Goal: Task Accomplishment & Management: Manage account settings

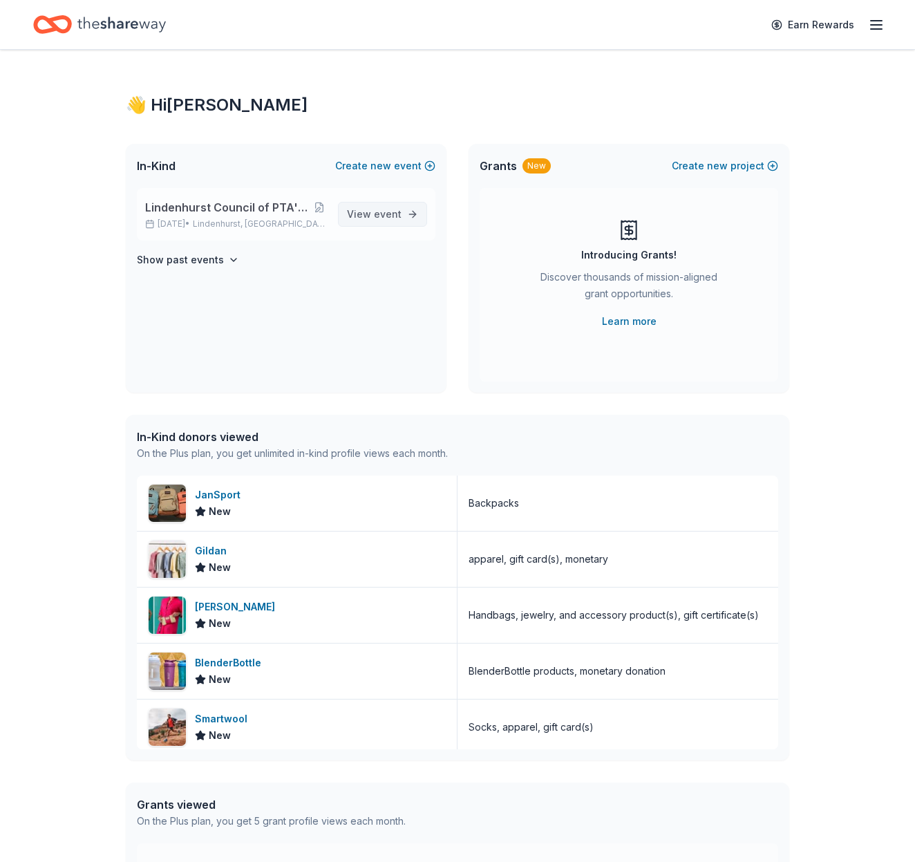
click at [404, 218] on link "View event" at bounding box center [382, 214] width 89 height 25
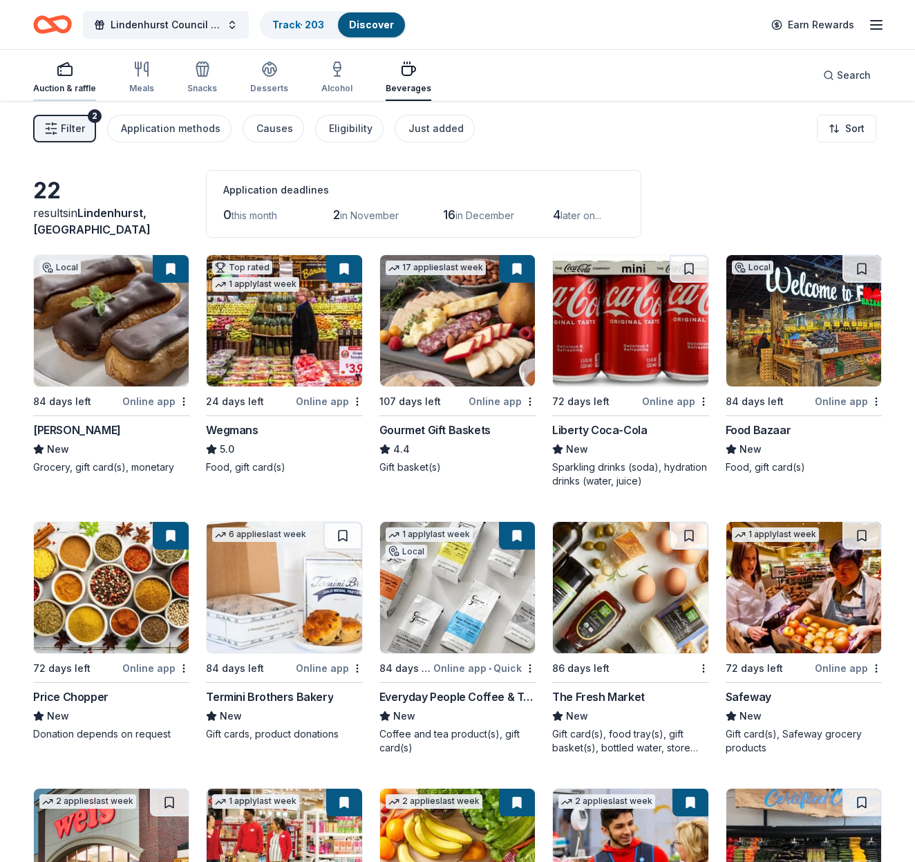
click at [71, 78] on div "Auction & raffle" at bounding box center [64, 77] width 63 height 33
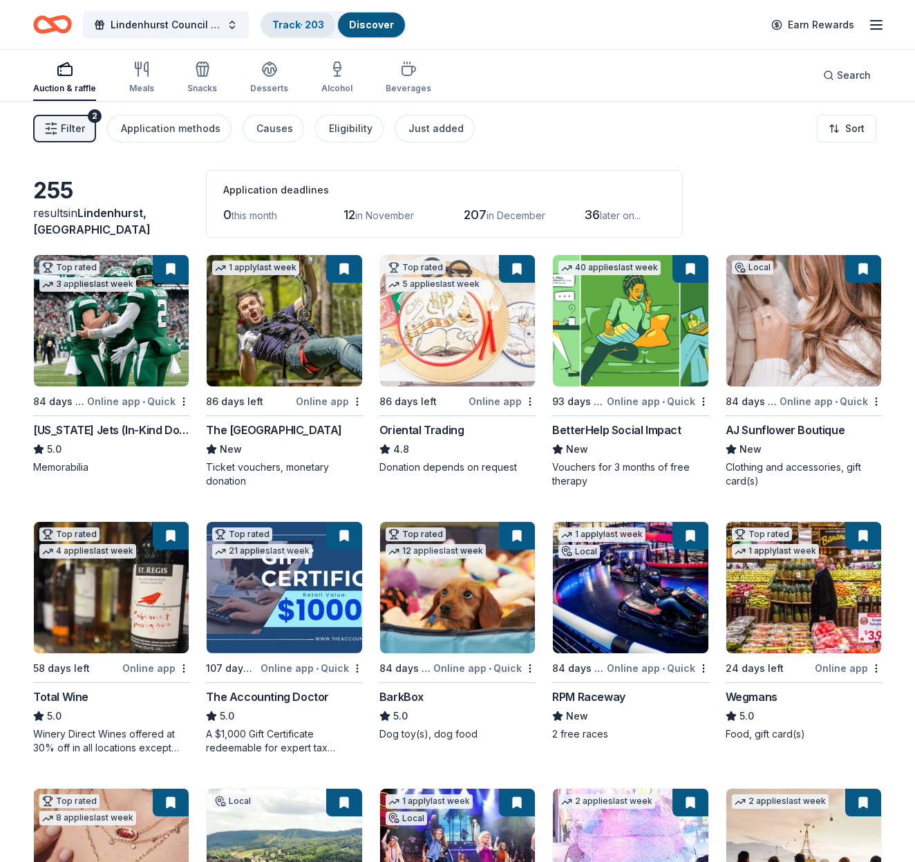
click at [293, 24] on link "Track · 203" at bounding box center [298, 25] width 52 height 12
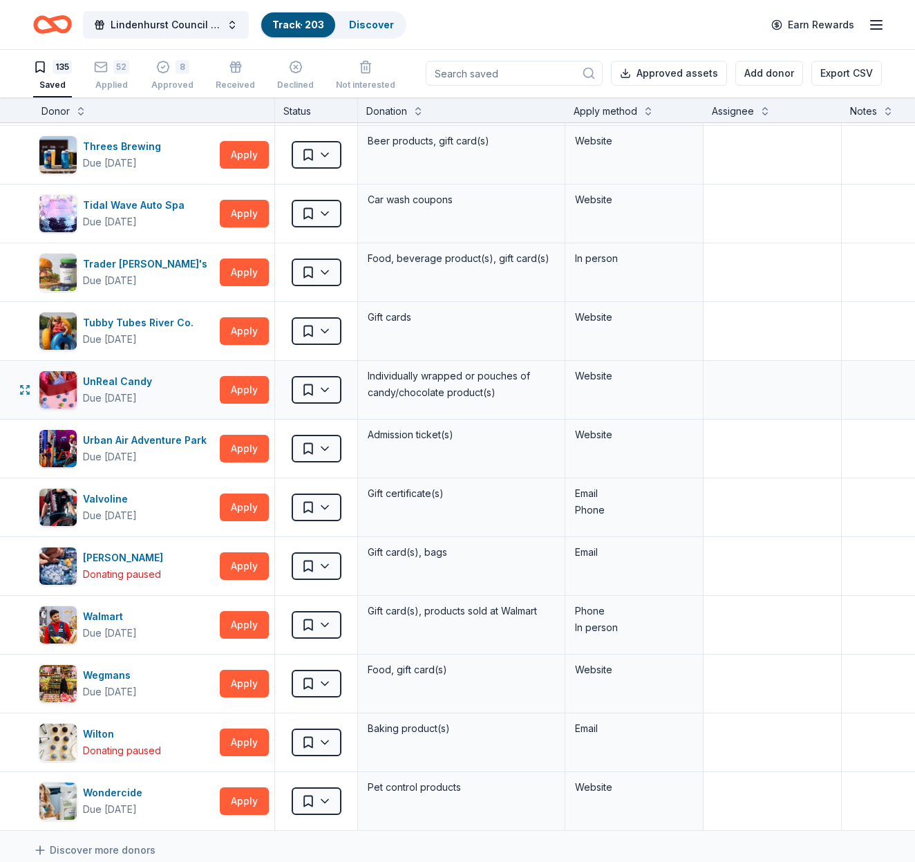
scroll to position [7261, 0]
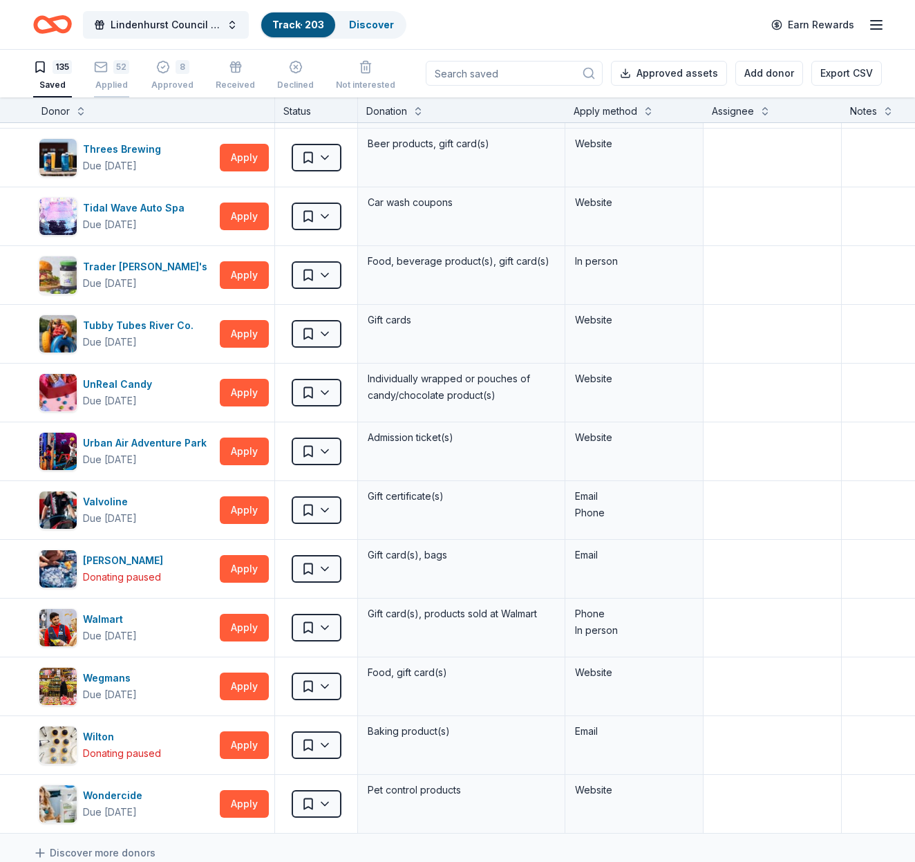
click at [116, 74] on div "52 Applied" at bounding box center [111, 75] width 35 height 30
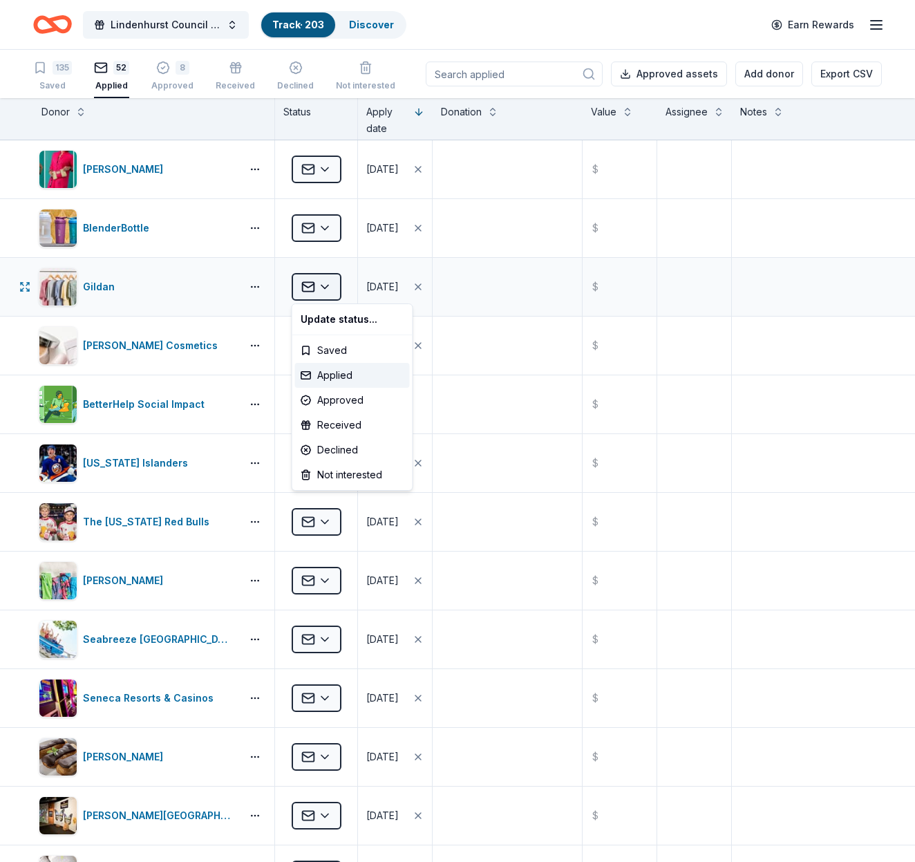
click at [324, 288] on html "Lindenhurst Council of PTA's "Bright Futures" Fundraiser Track · 203 Discover E…" at bounding box center [457, 431] width 915 height 862
click at [339, 445] on div "Declined" at bounding box center [352, 450] width 115 height 25
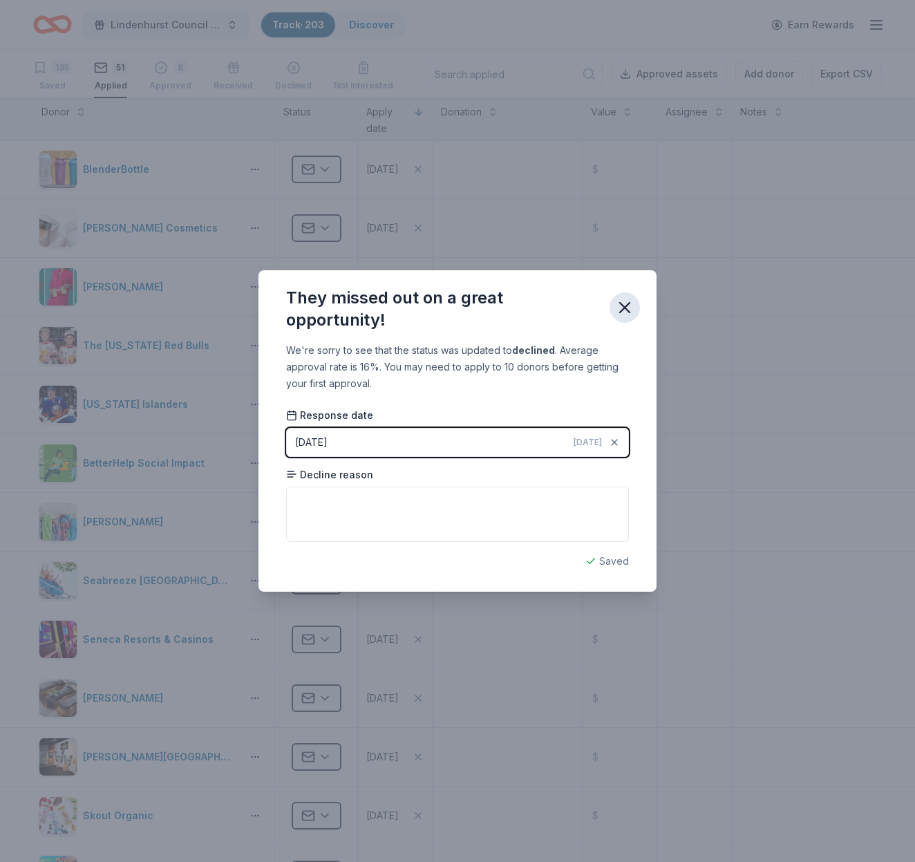
click at [623, 303] on icon "button" at bounding box center [624, 307] width 19 height 19
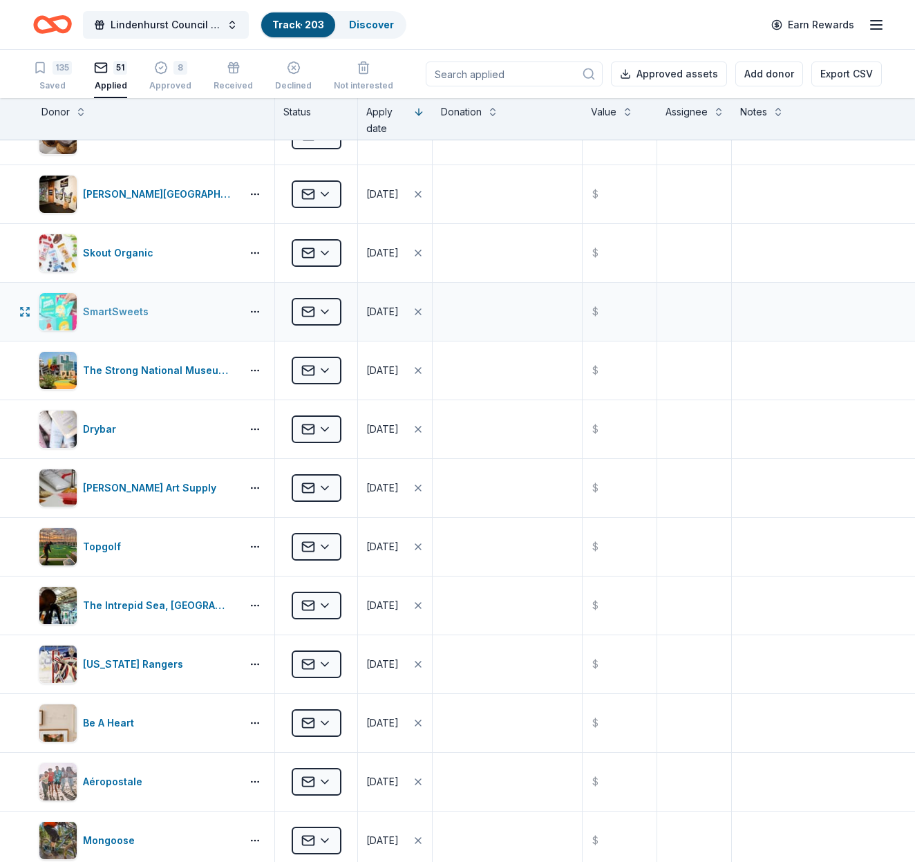
scroll to position [569, 0]
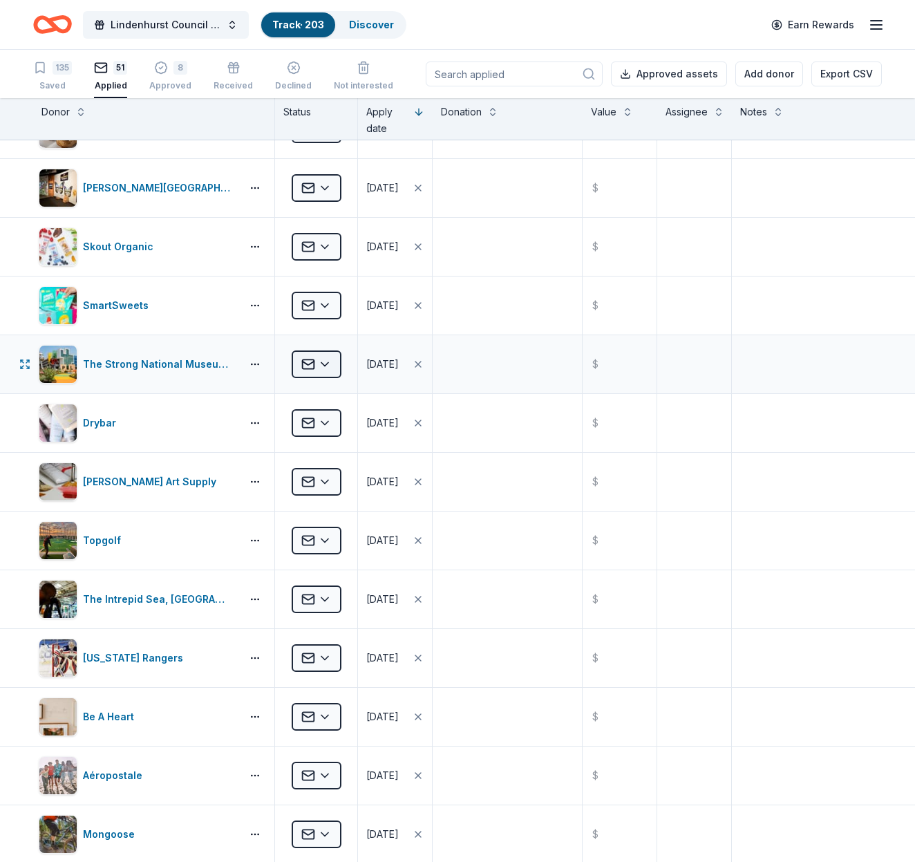
click at [324, 364] on html "Lindenhurst Council of PTA's "Bright Futures" Fundraiser Track · 203 Discover E…" at bounding box center [457, 431] width 915 height 862
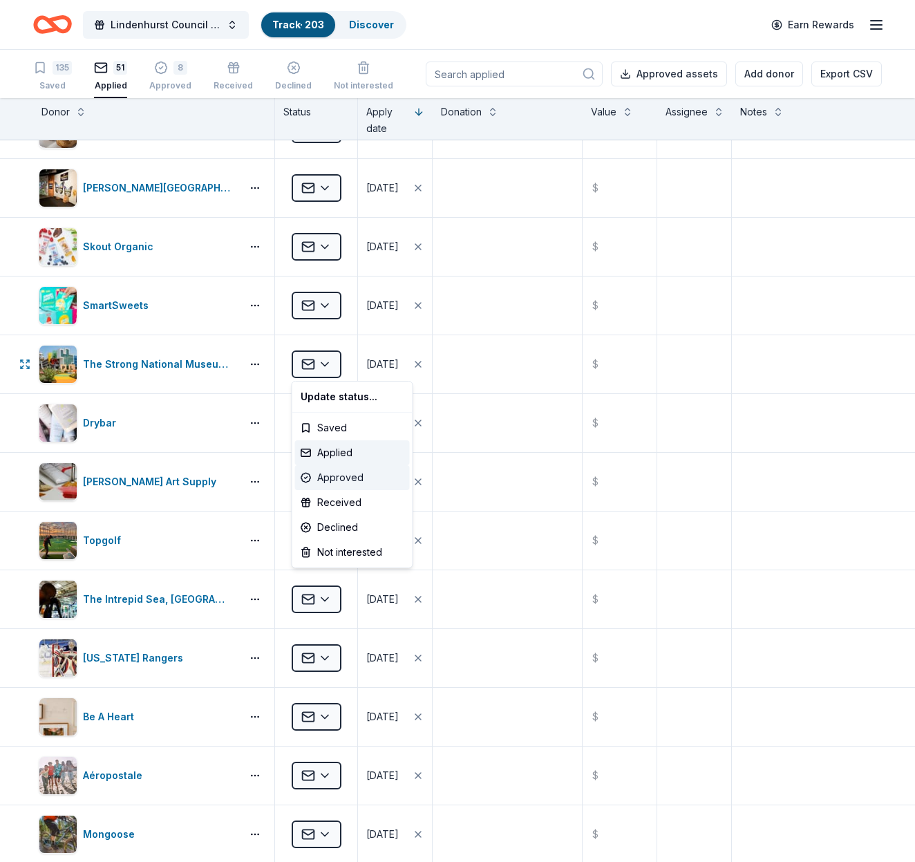
click at [333, 480] on div "Approved" at bounding box center [352, 477] width 115 height 25
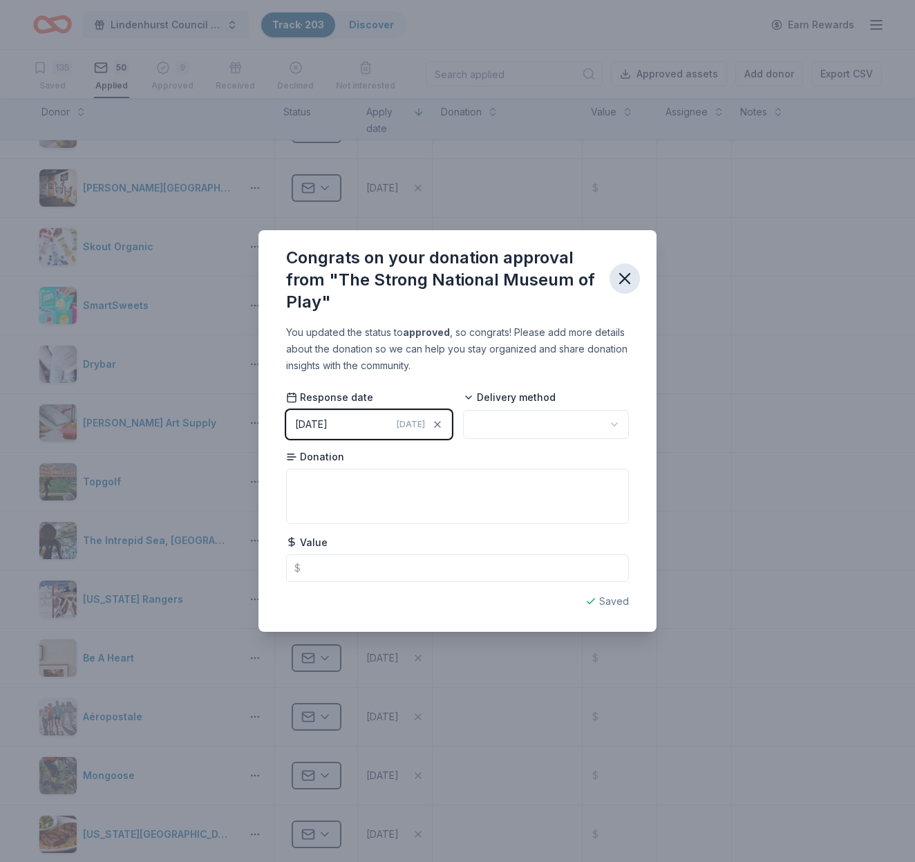
click at [628, 281] on icon "button" at bounding box center [625, 279] width 10 height 10
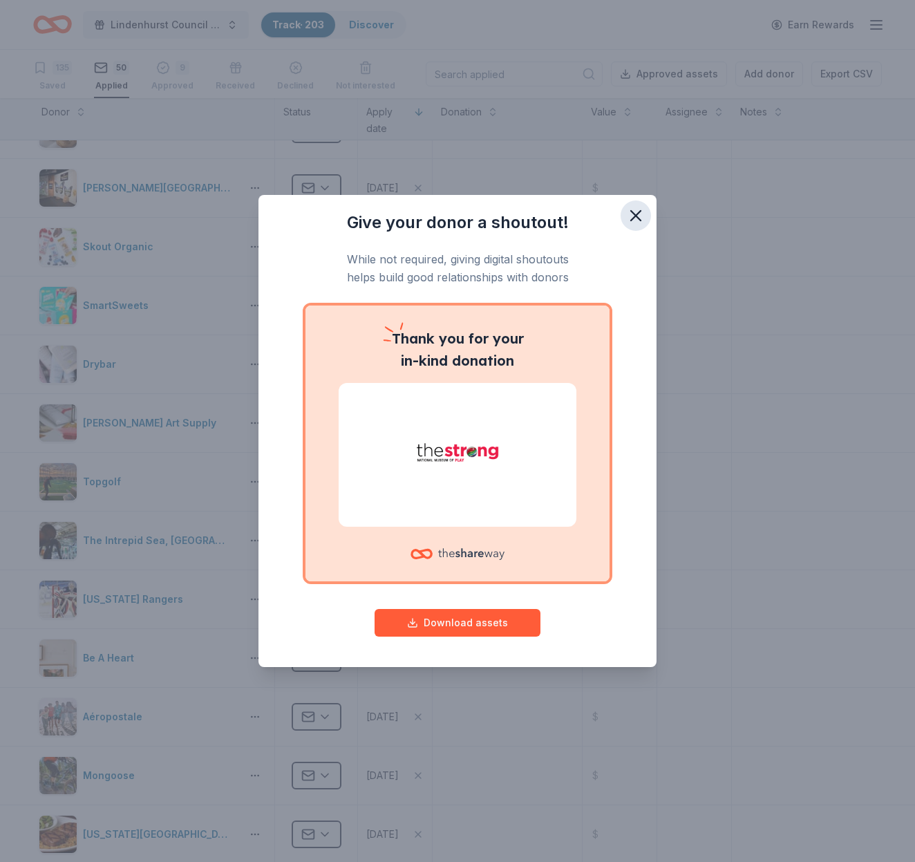
click at [633, 210] on icon "button" at bounding box center [635, 215] width 19 height 19
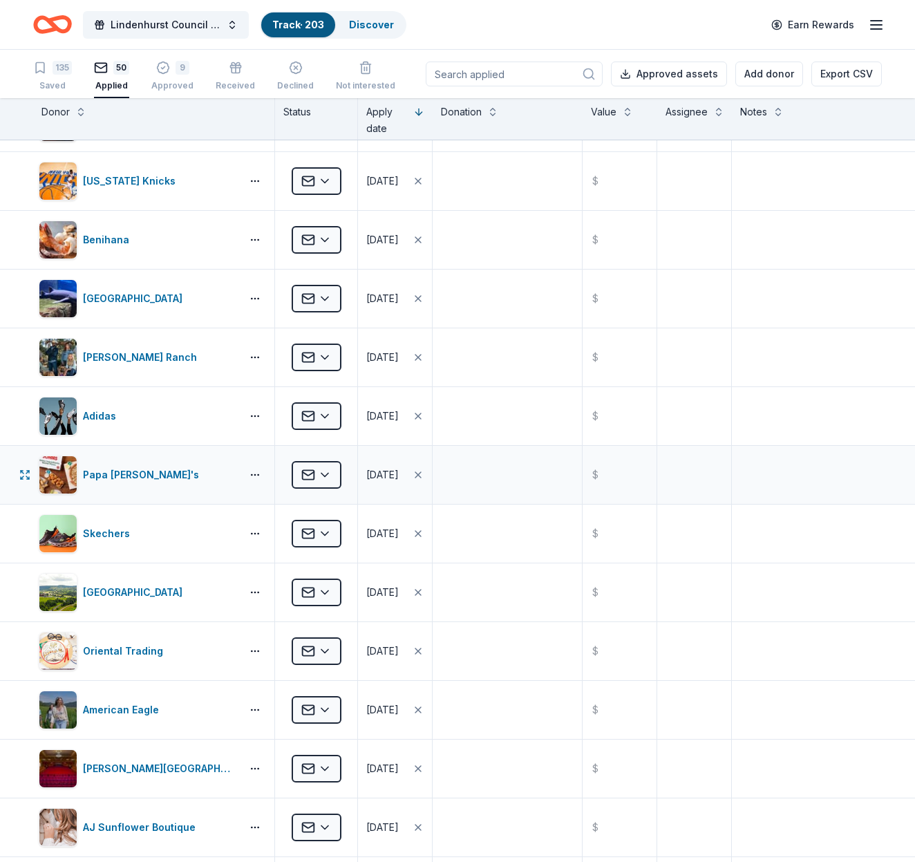
scroll to position [1283, 0]
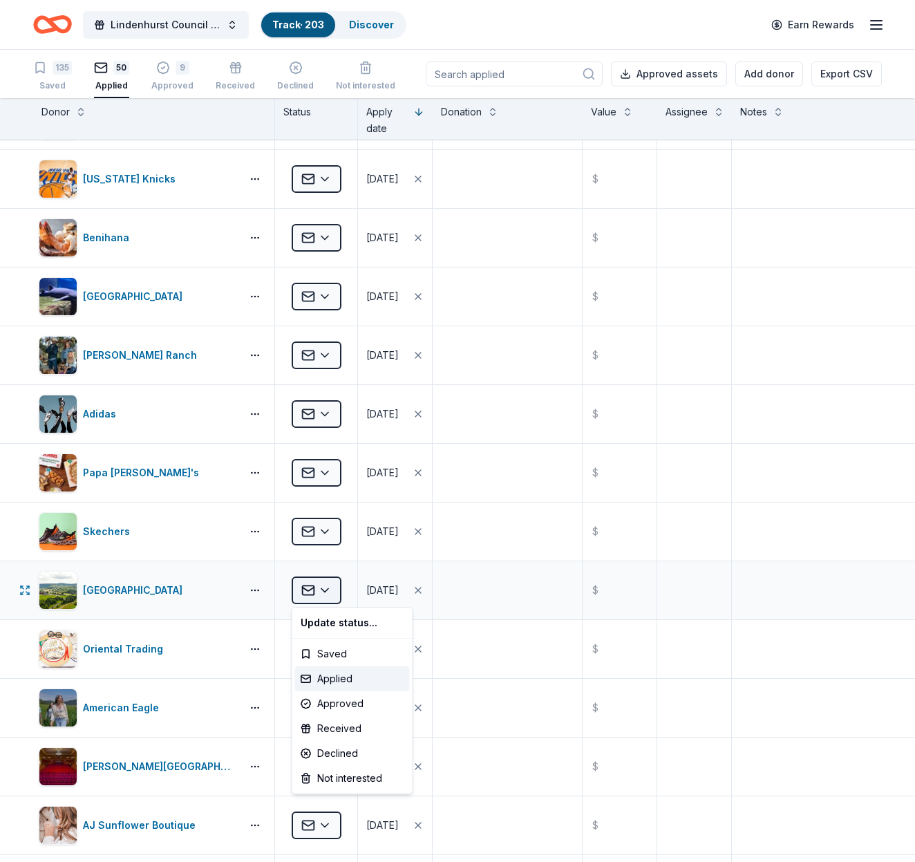
click at [328, 595] on html "Lindenhurst Council of PTA's "Bright Futures" Fundraiser Track · 203 Discover E…" at bounding box center [457, 431] width 915 height 862
click at [346, 750] on div "Declined" at bounding box center [352, 753] width 115 height 25
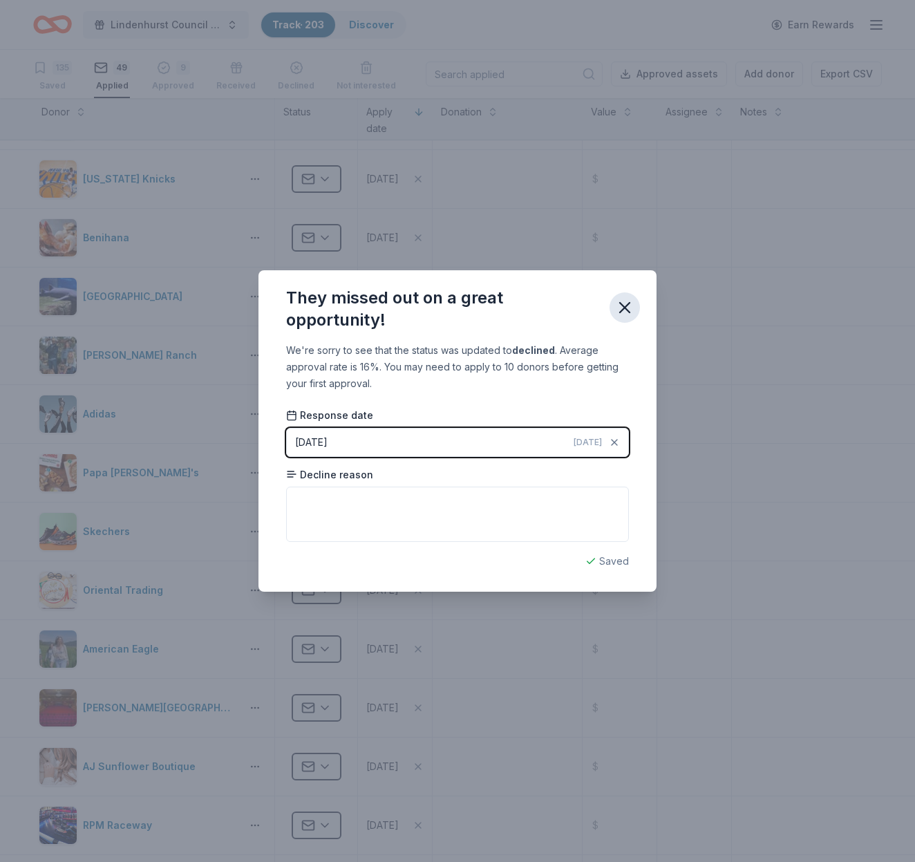
click at [629, 311] on icon "button" at bounding box center [625, 308] width 10 height 10
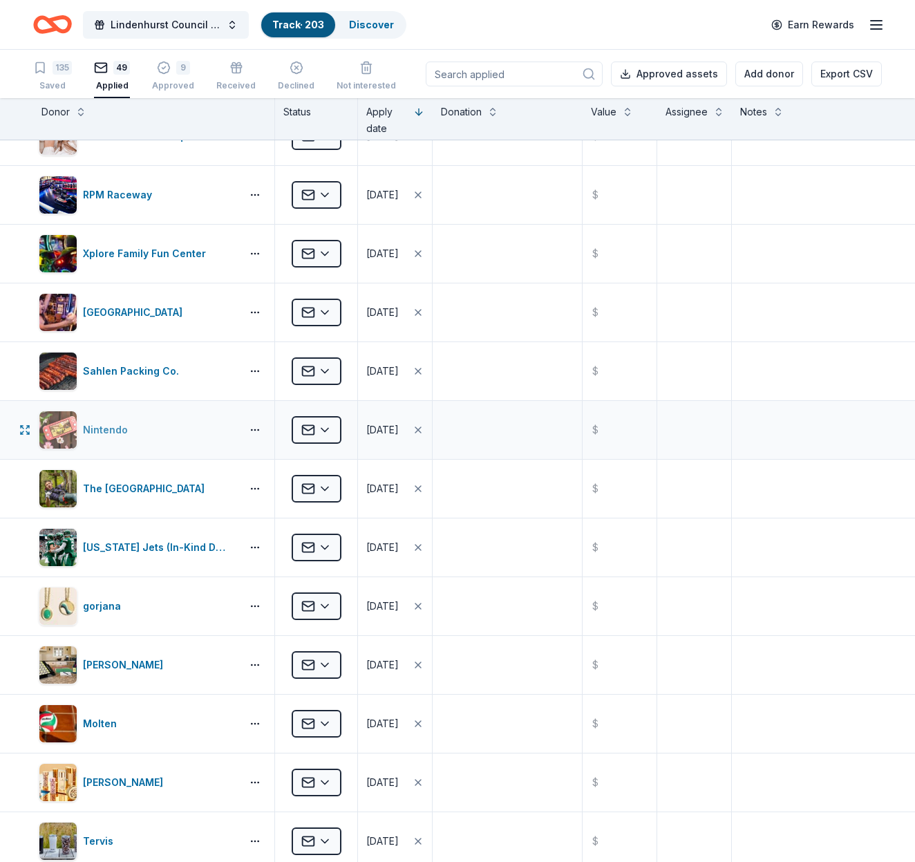
scroll to position [1928, 0]
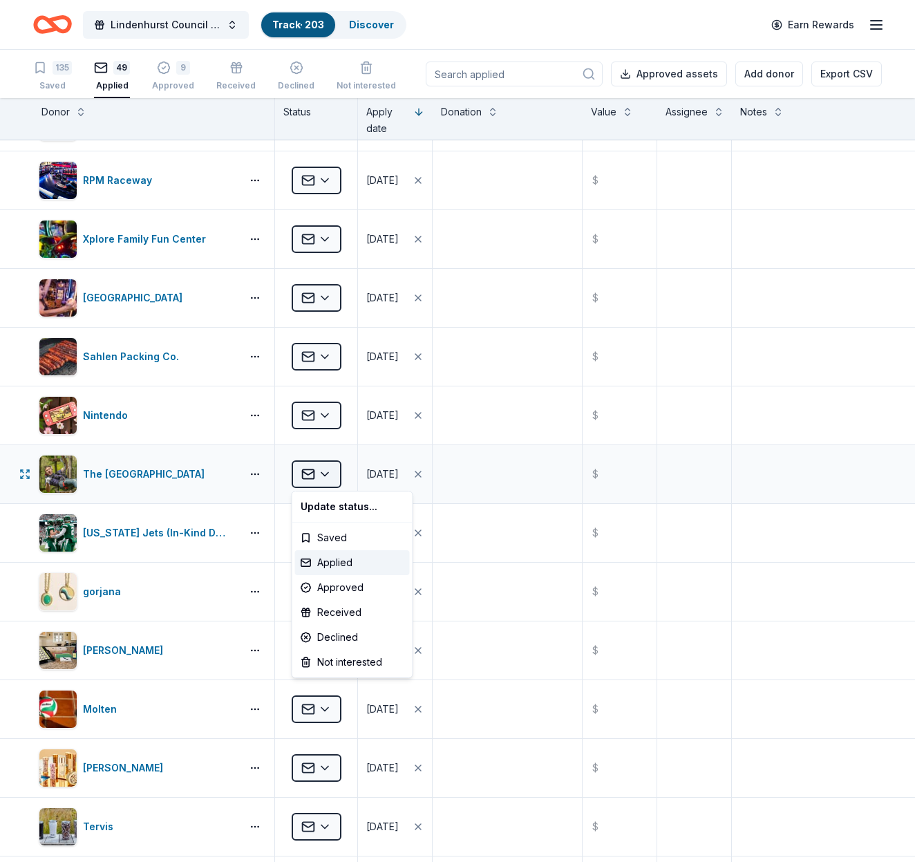
click at [326, 474] on html "Lindenhurst Council of PTA's "Bright Futures" Fundraiser Track · 203 Discover E…" at bounding box center [457, 431] width 915 height 862
click at [332, 588] on div "Approved" at bounding box center [352, 587] width 115 height 25
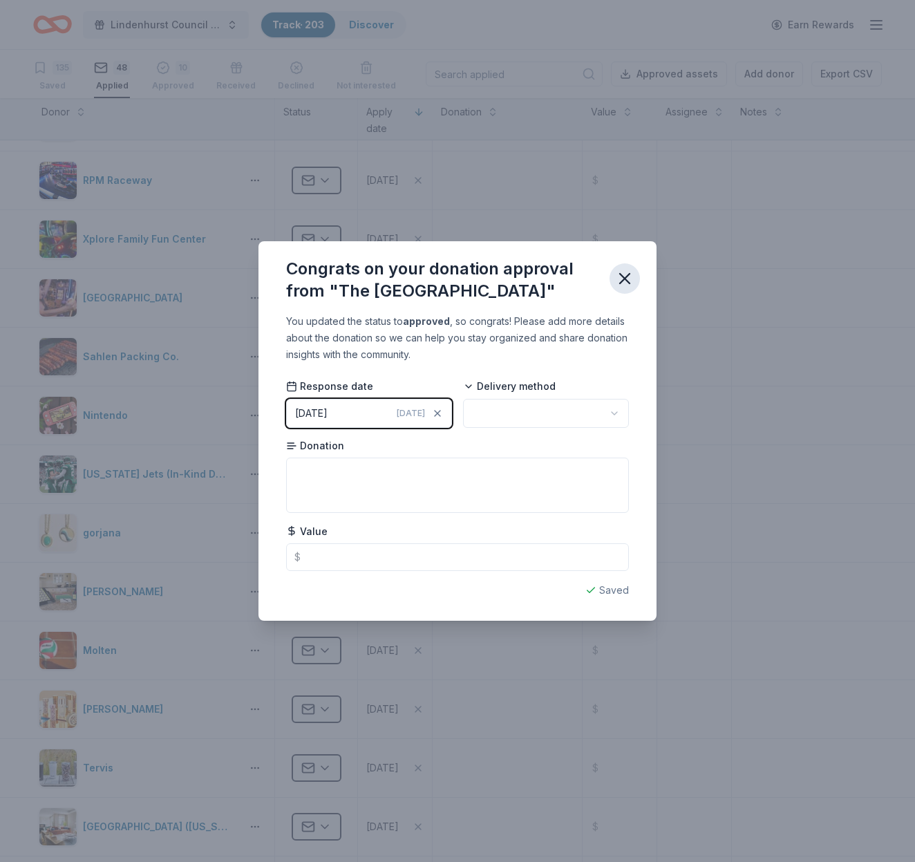
click at [628, 277] on icon "button" at bounding box center [624, 278] width 19 height 19
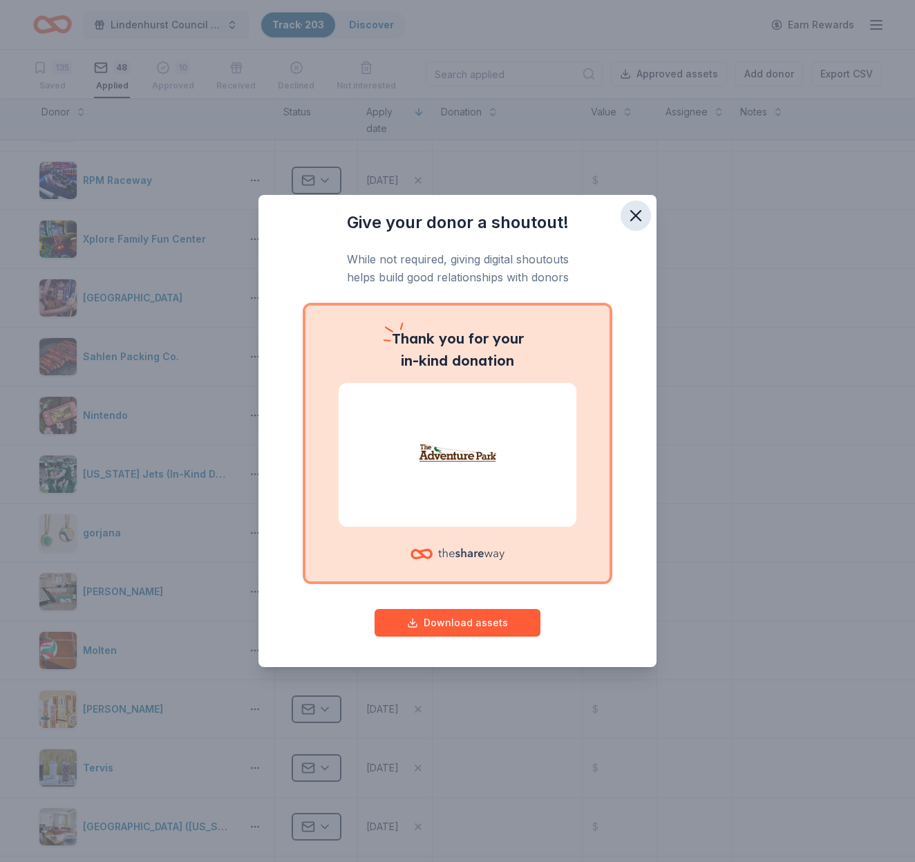
click at [635, 218] on icon "button" at bounding box center [636, 216] width 10 height 10
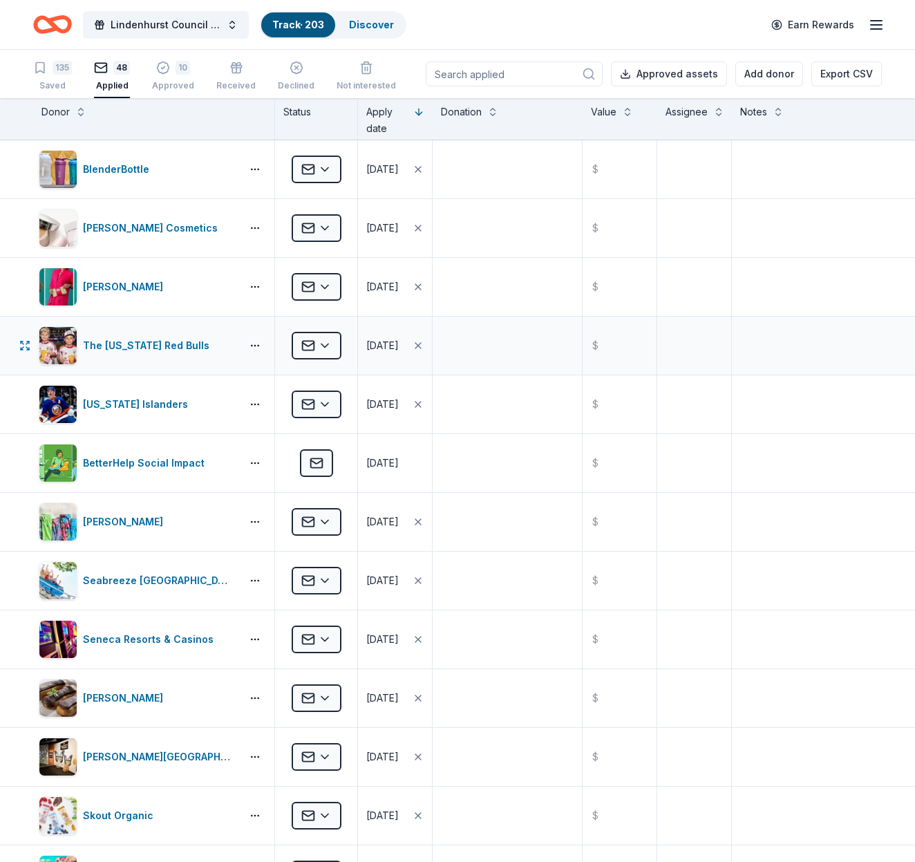
scroll to position [0, 0]
click at [236, 82] on div "Received" at bounding box center [235, 85] width 39 height 11
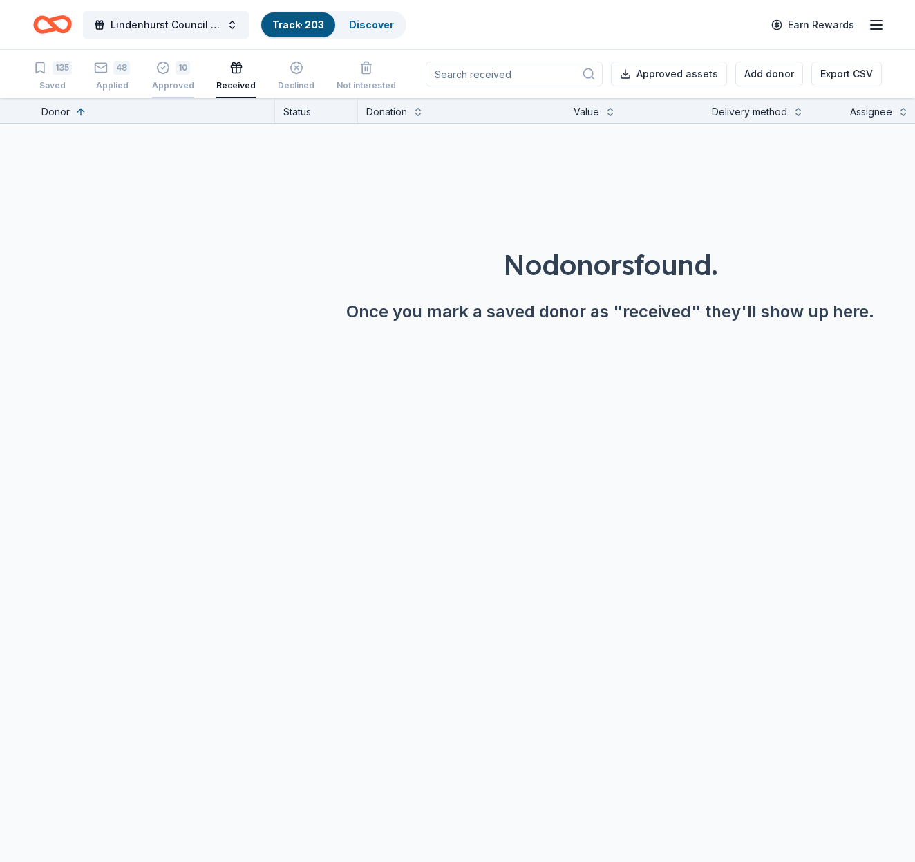
click at [179, 84] on div "Approved" at bounding box center [173, 78] width 42 height 11
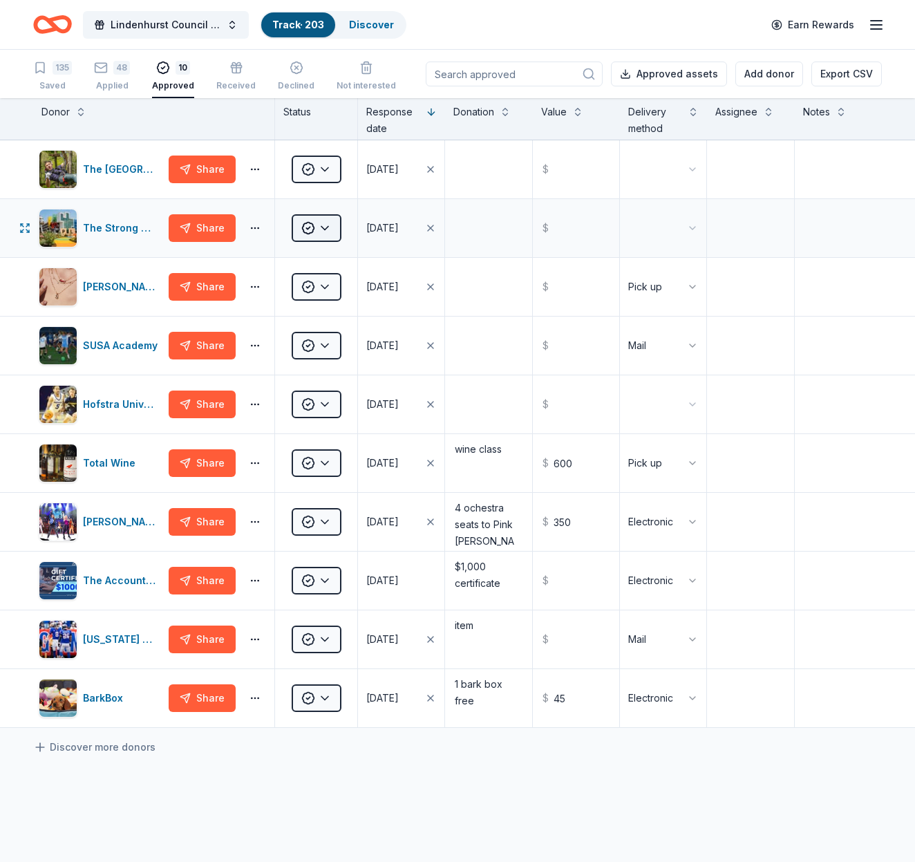
click at [333, 227] on html "Lindenhurst Council of PTA's "Bright Futures" Fundraiser Track · 203 Discover E…" at bounding box center [457, 431] width 915 height 862
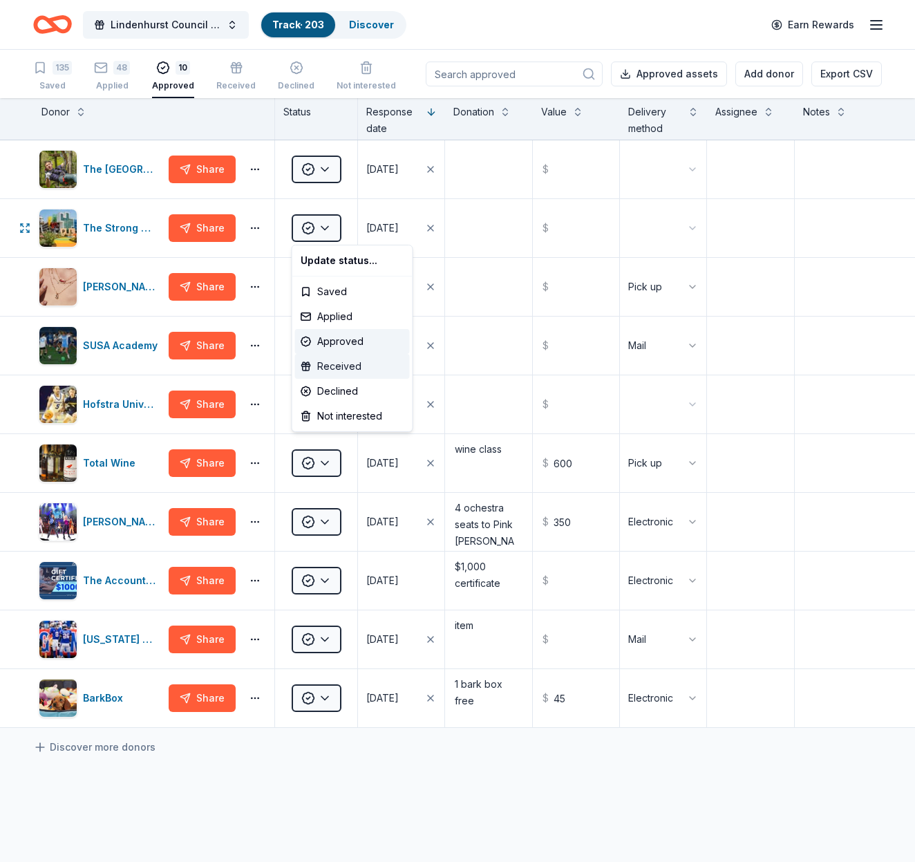
click at [342, 365] on div "Received" at bounding box center [352, 366] width 115 height 25
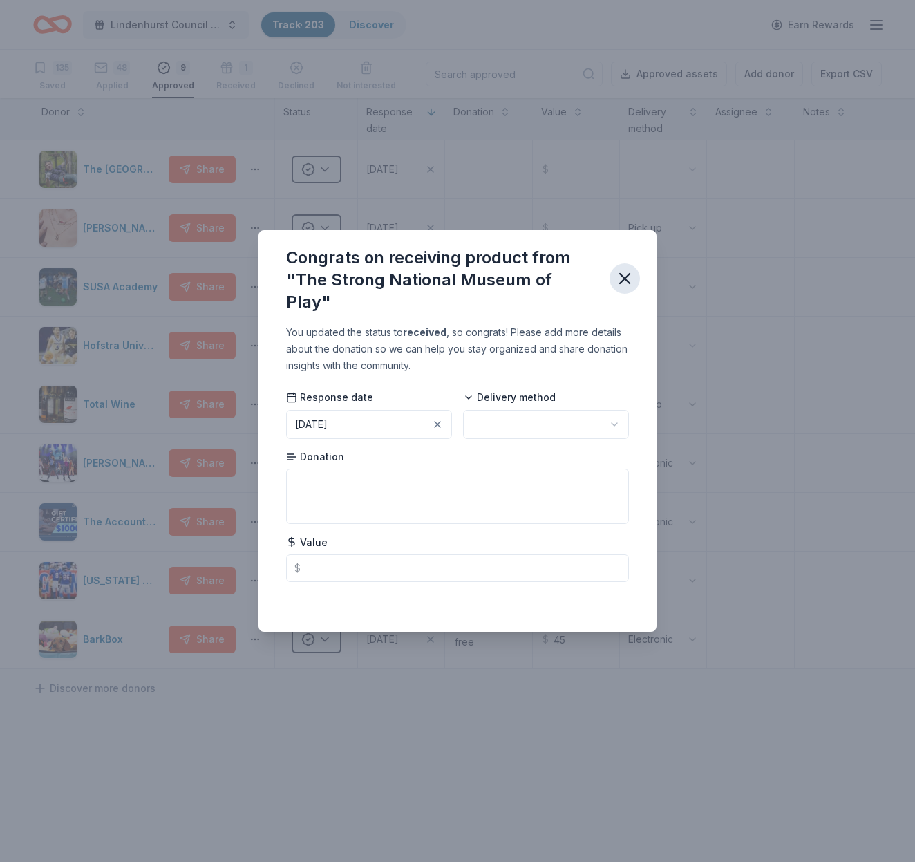
click at [627, 272] on icon "button" at bounding box center [624, 278] width 19 height 19
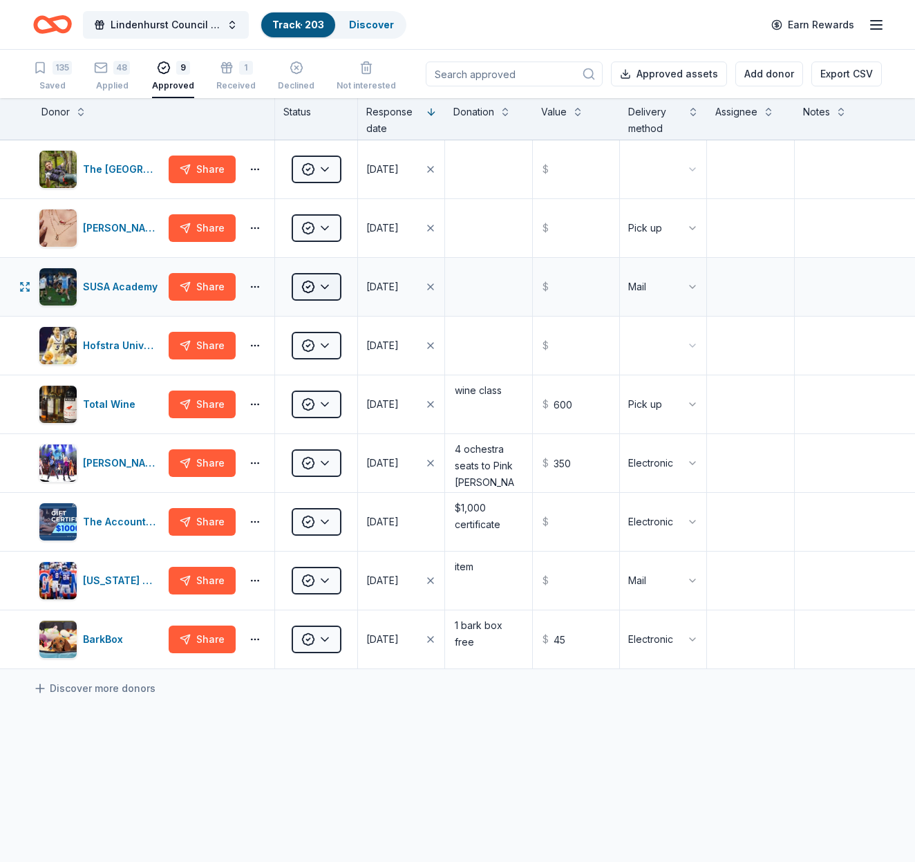
click at [324, 288] on html "Lindenhurst Council of PTA's "Bright Futures" Fundraiser Track · 203 Discover E…" at bounding box center [457, 431] width 915 height 862
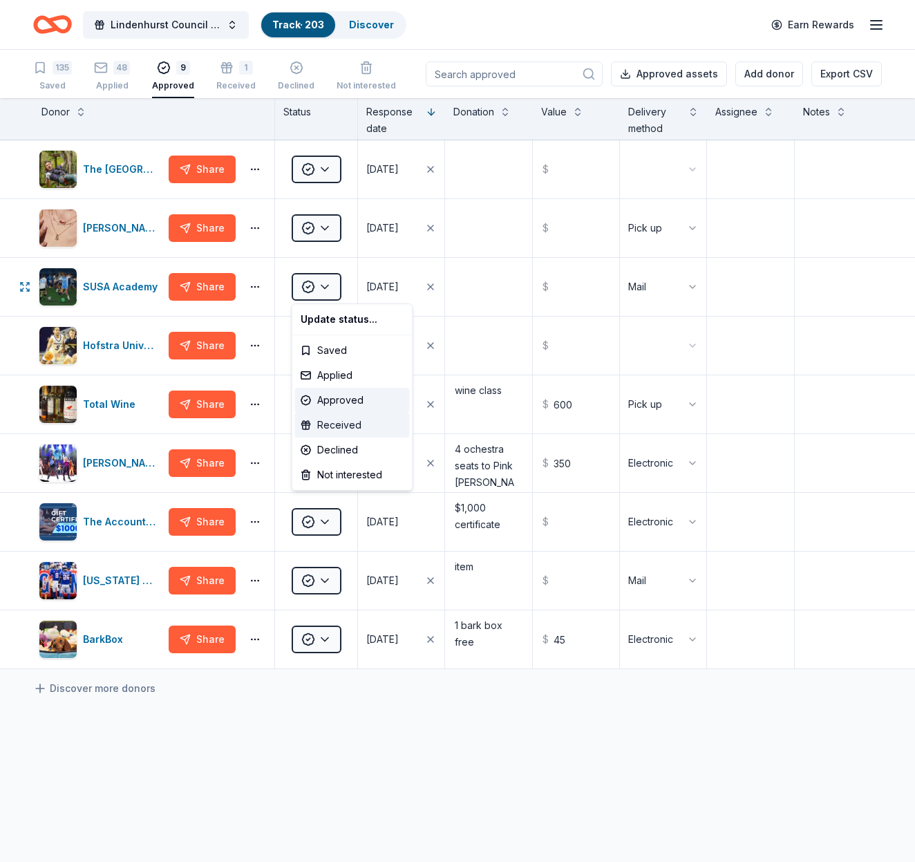
click at [342, 423] on div "Received" at bounding box center [352, 425] width 115 height 25
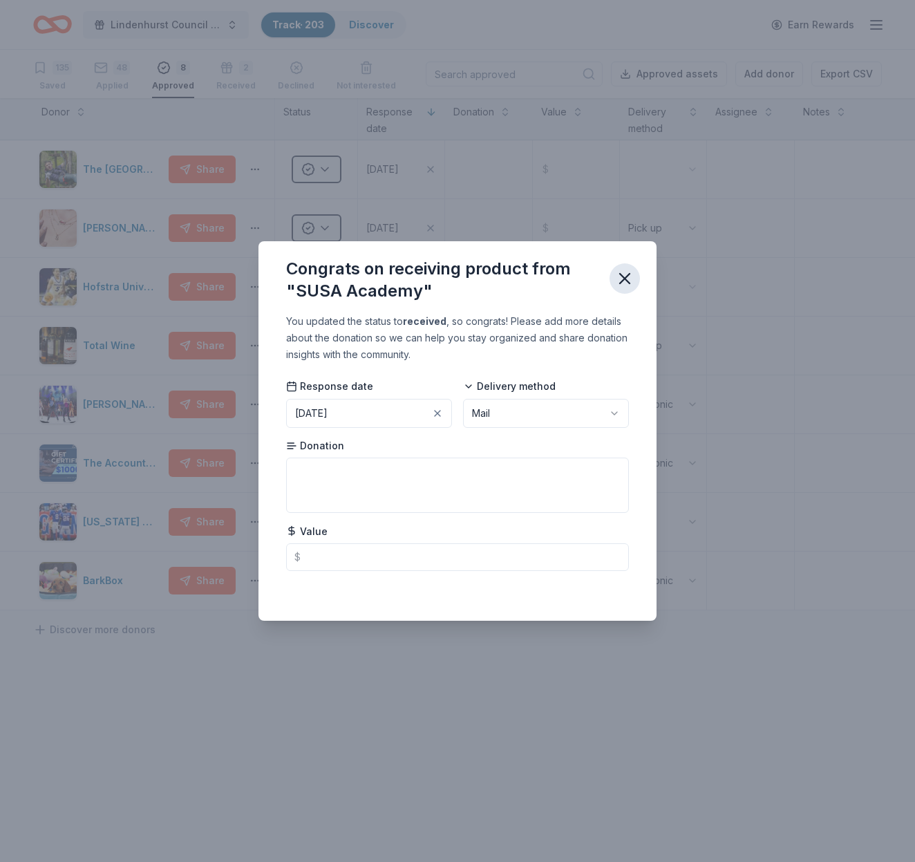
click at [630, 282] on icon "button" at bounding box center [624, 278] width 19 height 19
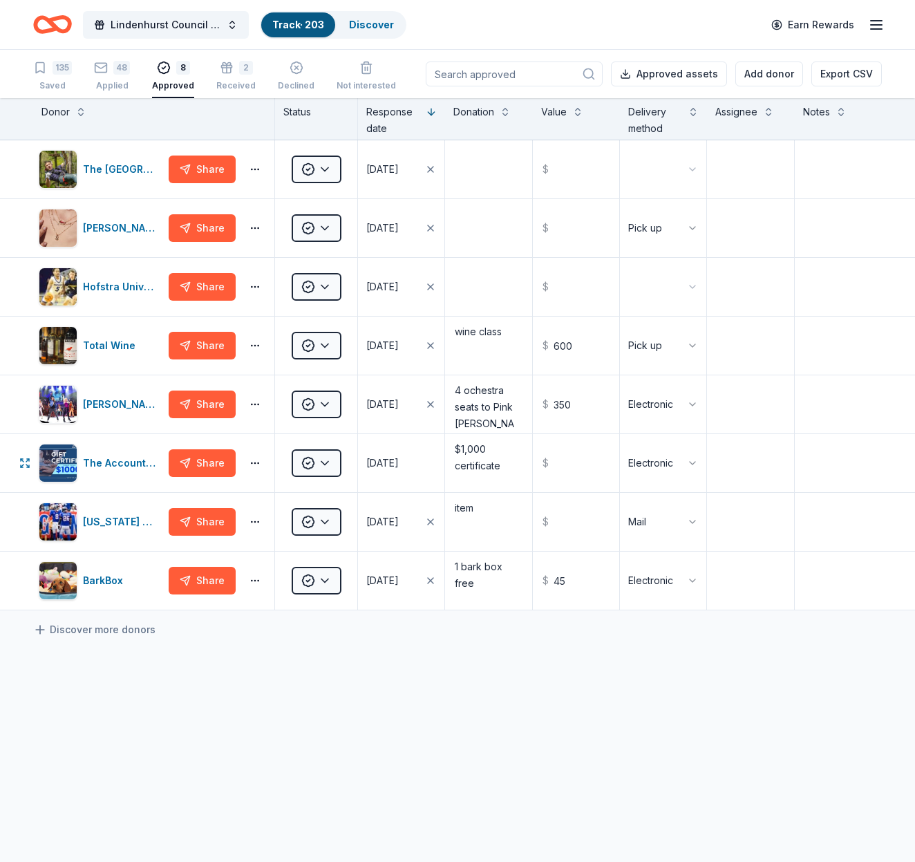
click at [319, 458] on html "Lindenhurst Council of PTA's "Bright Futures" Fundraiser Track · 203 Discover E…" at bounding box center [457, 431] width 915 height 862
click at [337, 527] on div "Received" at bounding box center [342, 526] width 94 height 25
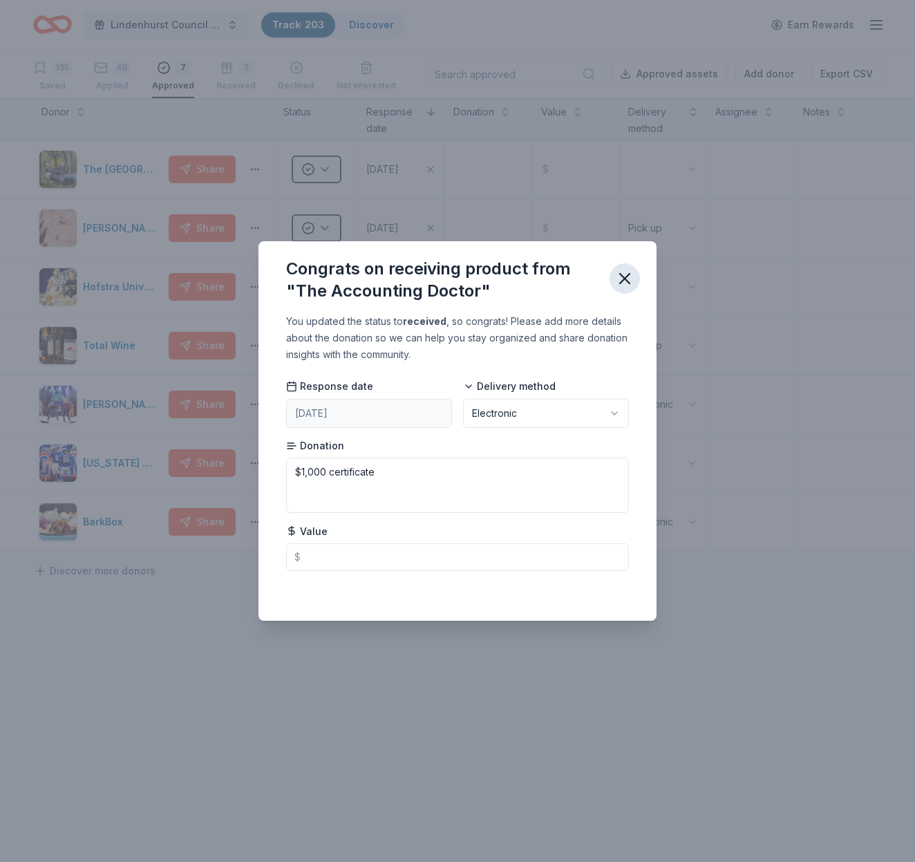
click at [630, 278] on icon "button" at bounding box center [624, 278] width 19 height 19
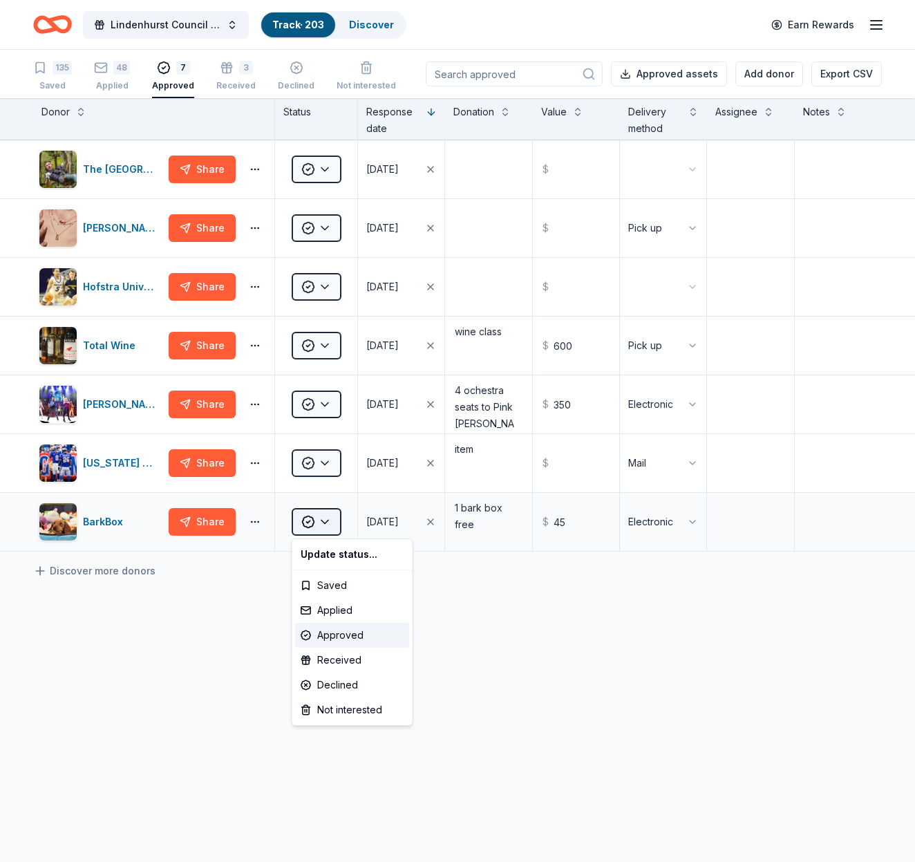
click at [327, 519] on html "Lindenhurst Council of PTA's "Bright Futures" Fundraiser Track · 203 Discover E…" at bounding box center [457, 431] width 915 height 862
click at [349, 657] on div "Received" at bounding box center [352, 660] width 115 height 25
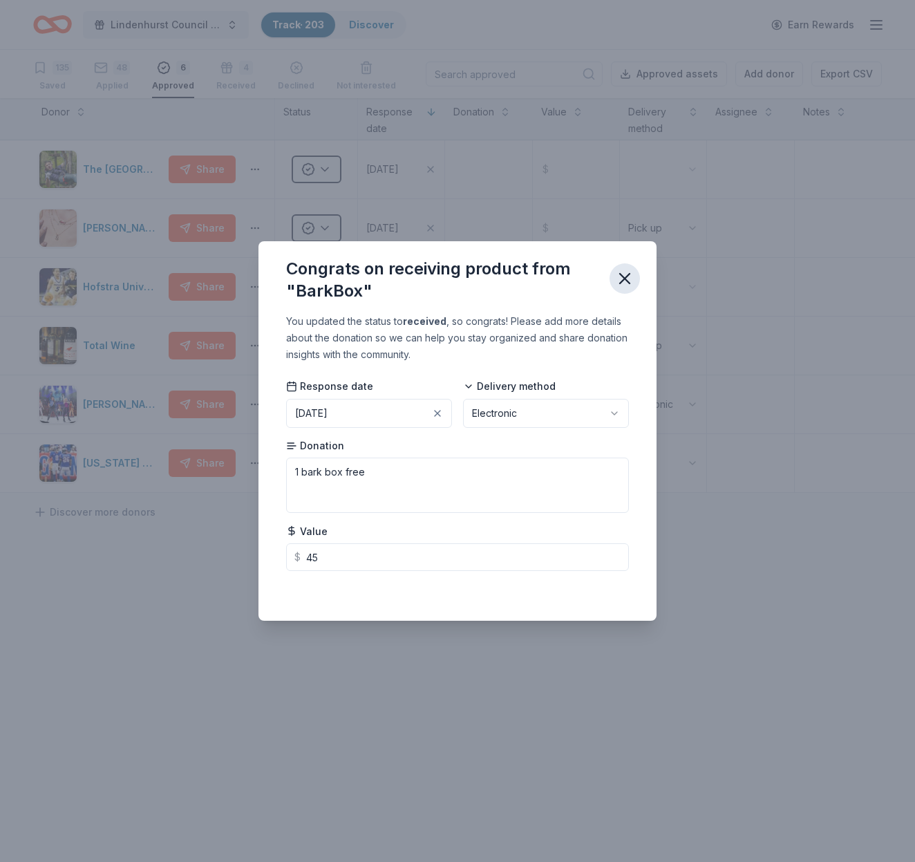
click at [627, 280] on icon "button" at bounding box center [625, 279] width 10 height 10
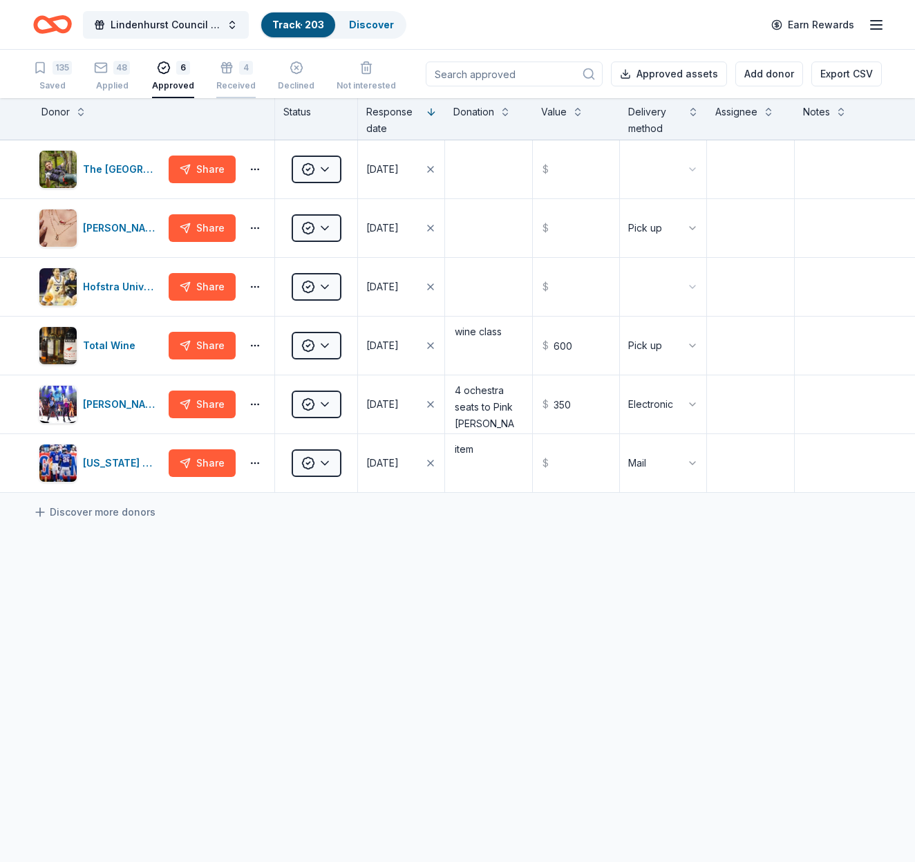
click at [224, 71] on icon "button" at bounding box center [227, 64] width 14 height 14
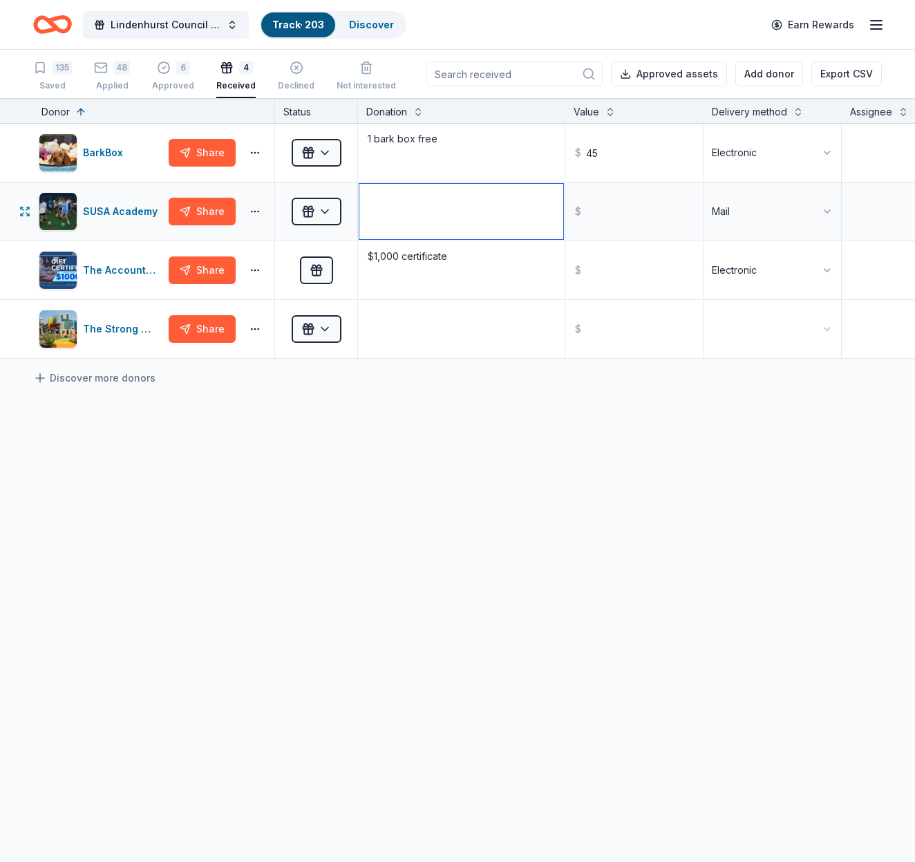
click at [398, 213] on textarea at bounding box center [461, 211] width 204 height 55
type textarea "free summer camp"
click at [666, 213] on input "text" at bounding box center [634, 211] width 135 height 55
type input "300.00"
click at [616, 277] on input "text" at bounding box center [634, 270] width 135 height 55
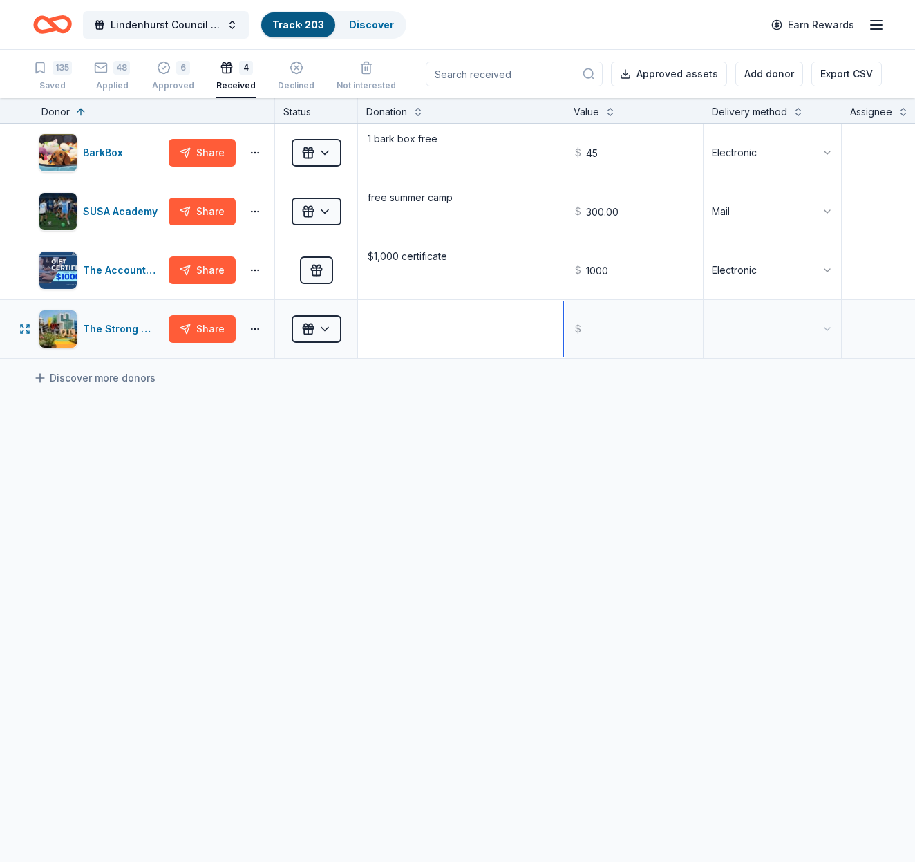
type input "1000.00"
click at [411, 337] on textarea at bounding box center [461, 328] width 204 height 55
type textarea "t"
type textarea "admission tickets"
click at [798, 346] on body "Lindenhurst Council of PTA's "Bright Futures" Fundraiser Track · 203 Discover E…" at bounding box center [457, 431] width 915 height 862
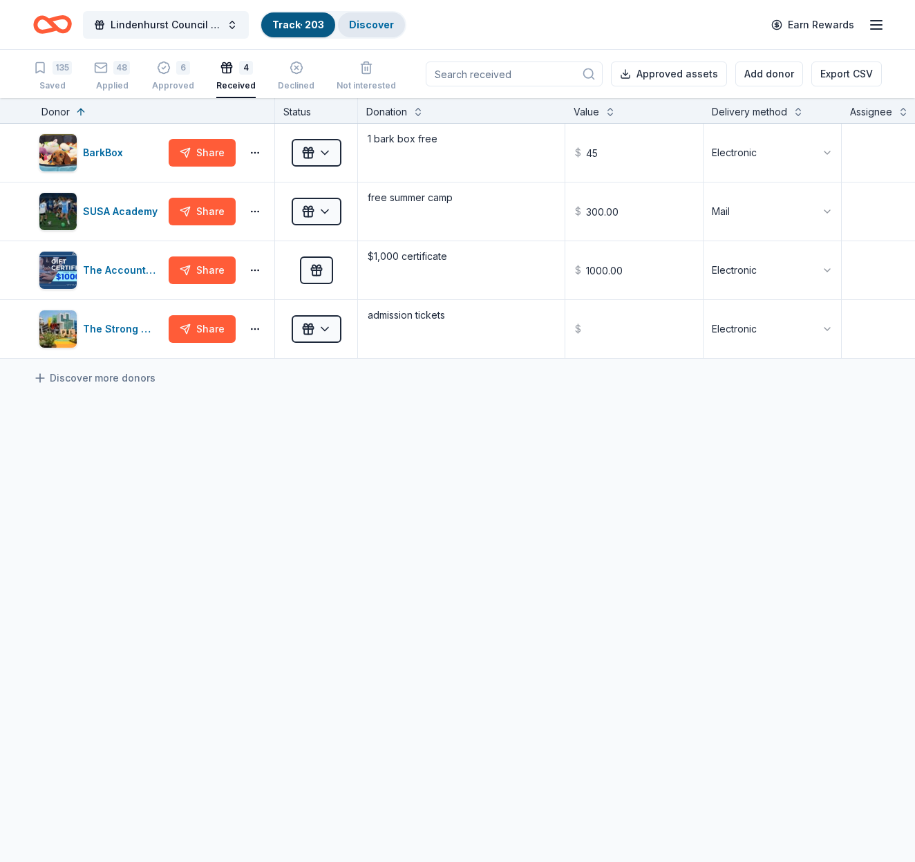
click at [373, 20] on link "Discover" at bounding box center [371, 25] width 45 height 12
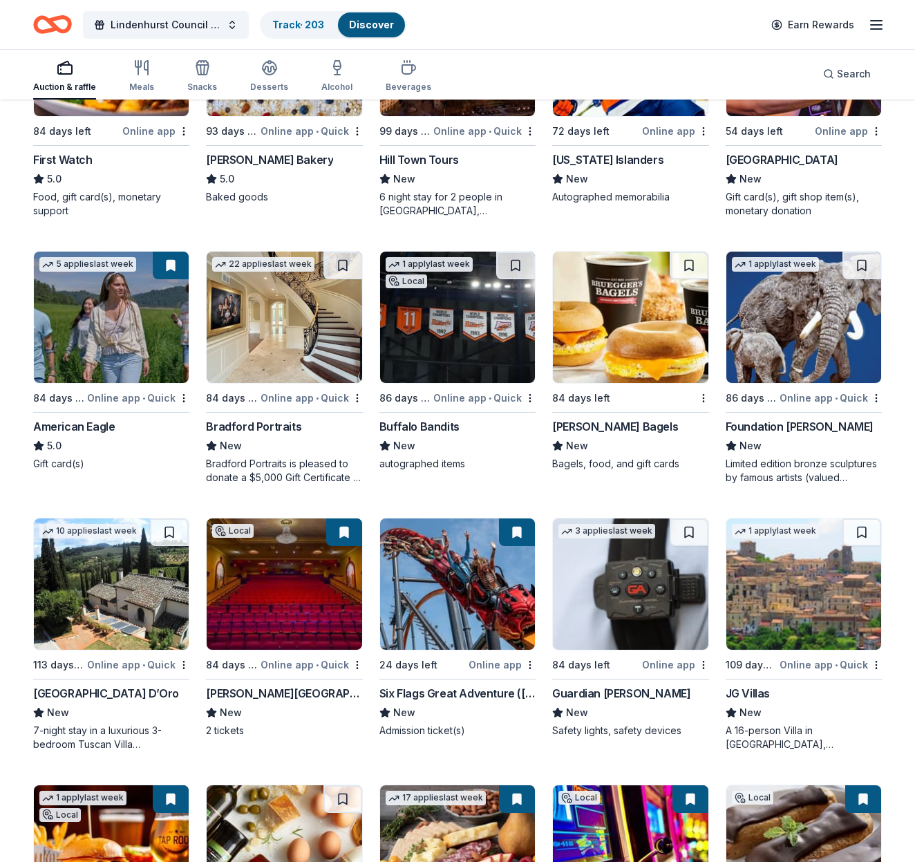
scroll to position [1605, 0]
click at [319, 595] on img at bounding box center [284, 583] width 155 height 131
